Goal: Task Accomplishment & Management: Manage account settings

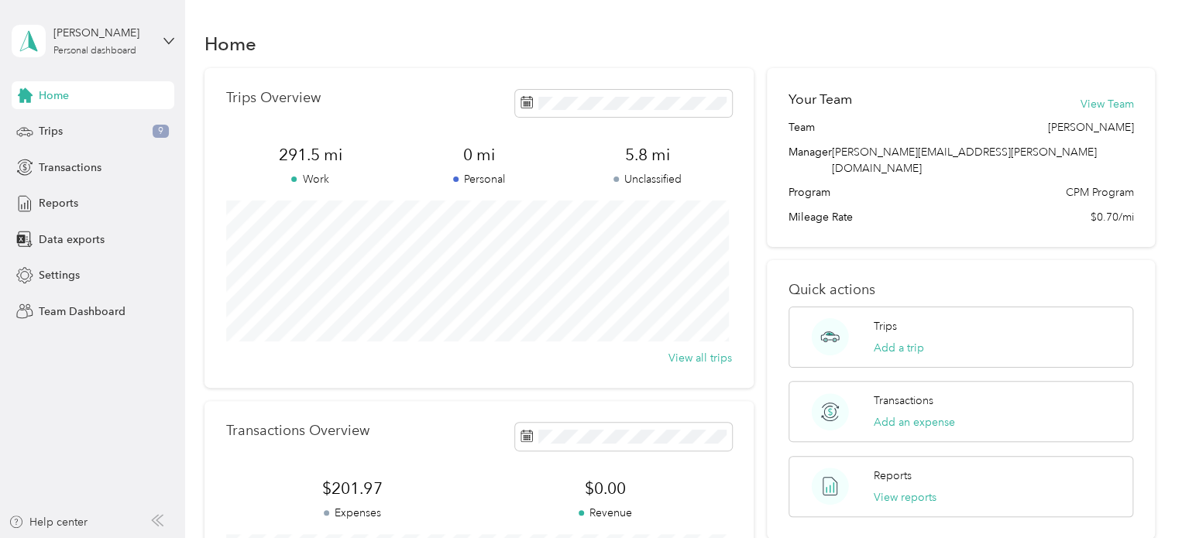
click at [39, 93] on span "Home" at bounding box center [54, 96] width 30 height 16
click at [67, 309] on span "Team Dashboard" at bounding box center [82, 312] width 87 height 16
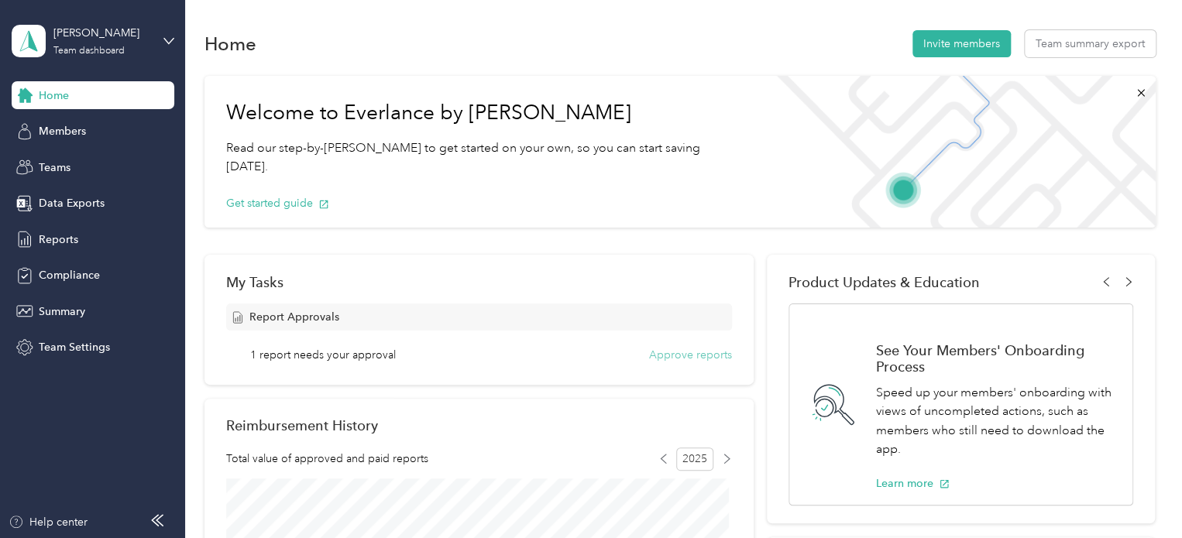
click at [710, 349] on button "Approve reports" at bounding box center [690, 355] width 83 height 16
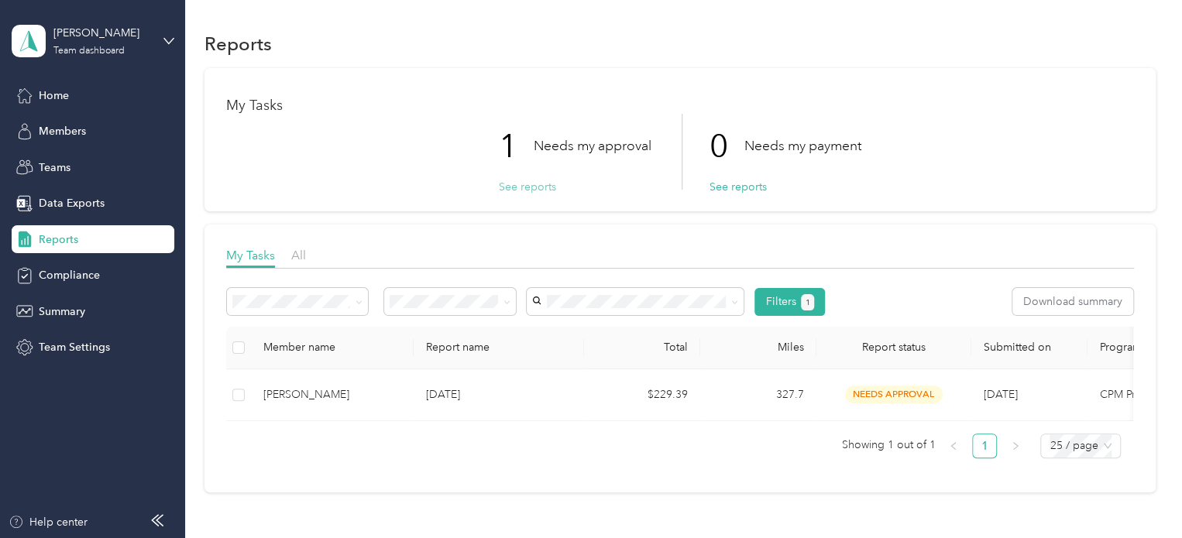
click at [545, 181] on button "See reports" at bounding box center [527, 187] width 57 height 16
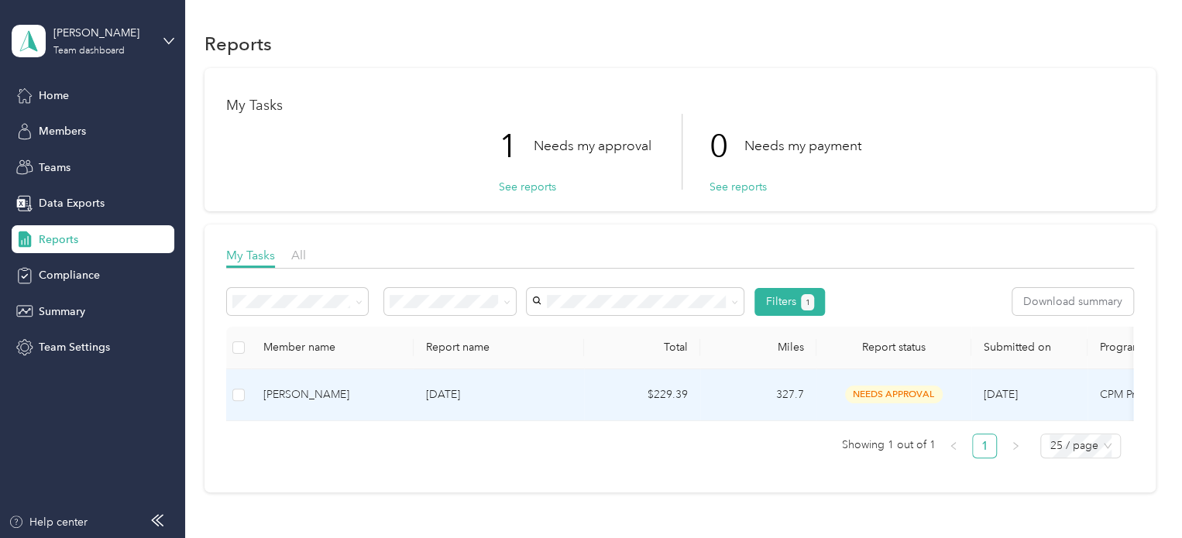
click at [306, 392] on div "[PERSON_NAME]" at bounding box center [332, 395] width 138 height 17
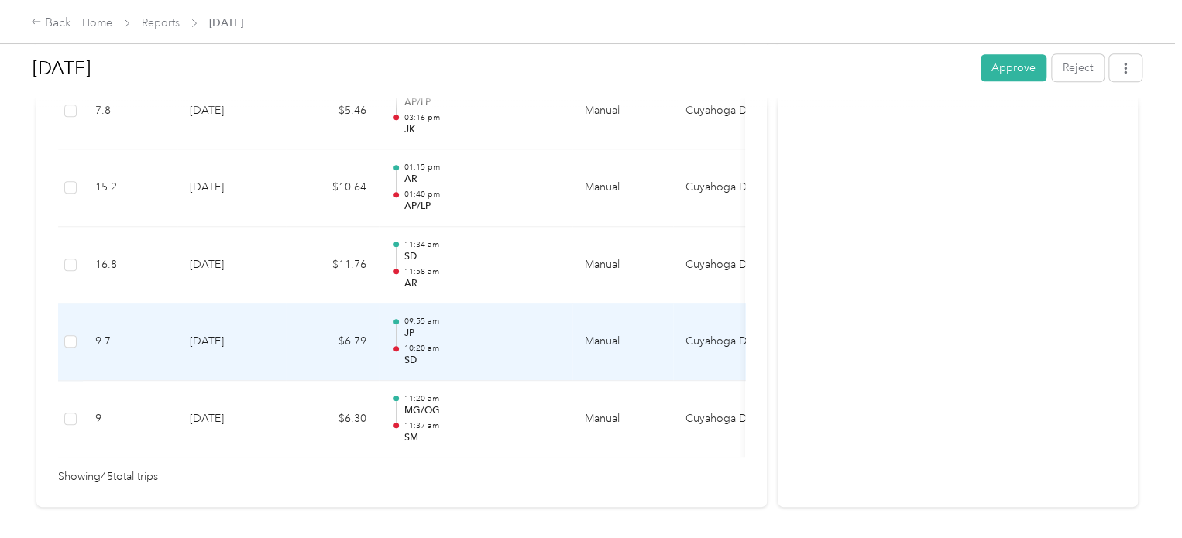
scroll to position [3635, 0]
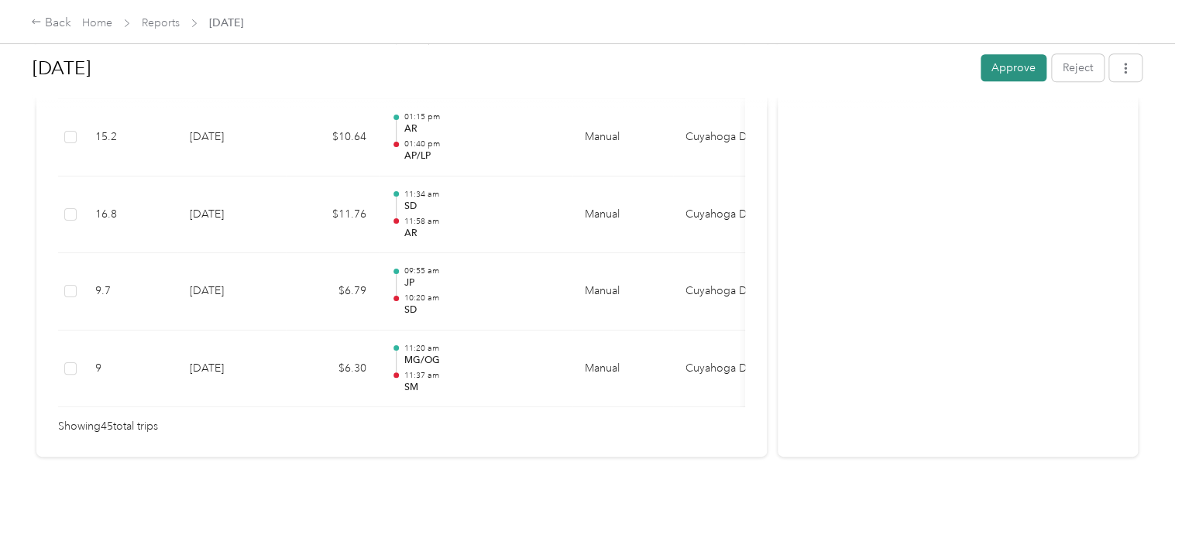
click at [999, 72] on button "Approve" at bounding box center [1014, 67] width 66 height 27
